Goal: Find contact information: Find contact information

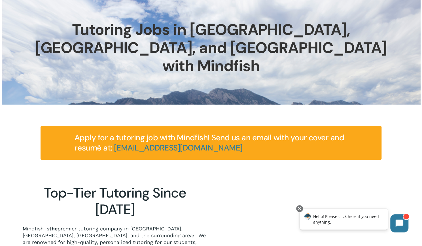
scroll to position [38, 0]
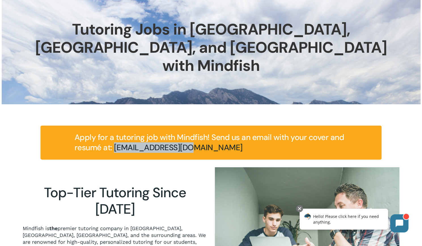
drag, startPoint x: 196, startPoint y: 132, endPoint x: 115, endPoint y: 132, distance: 81.0
click at [115, 132] on h4 "Apply for a tutoring job with Mindfish! Send us an email with your cover and re…" at bounding box center [210, 142] width 273 height 20
copy link "[EMAIL_ADDRESS][DOMAIN_NAME]"
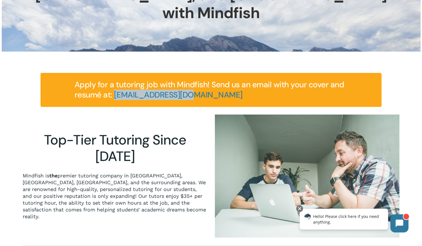
scroll to position [92, 0]
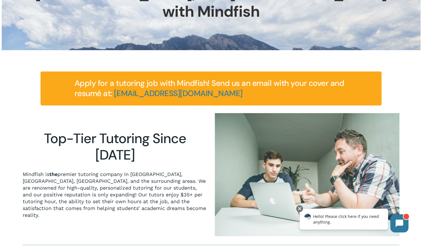
click at [64, 74] on div "Apply for a tutoring job with Mindfish! Send us an email with your cover and re…" at bounding box center [210, 88] width 341 height 34
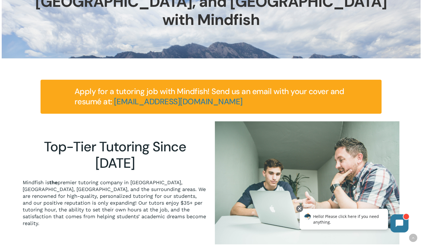
scroll to position [0, 0]
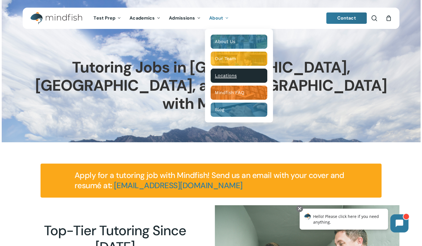
click at [224, 72] on div "Main Menu" at bounding box center [238, 76] width 57 height 14
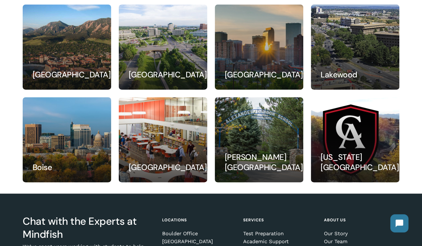
scroll to position [85, 0]
